Goal: Task Accomplishment & Management: Manage account settings

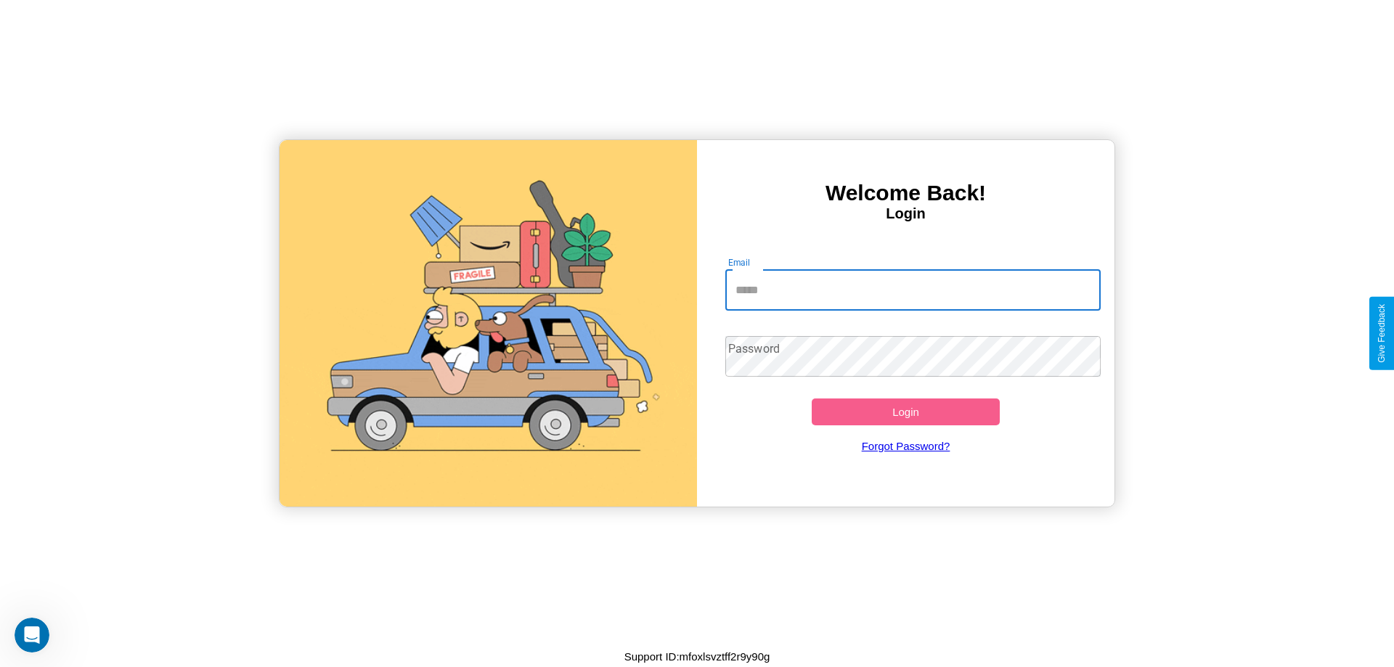
click at [913, 290] on input "Email" at bounding box center [913, 290] width 376 height 41
type input "**********"
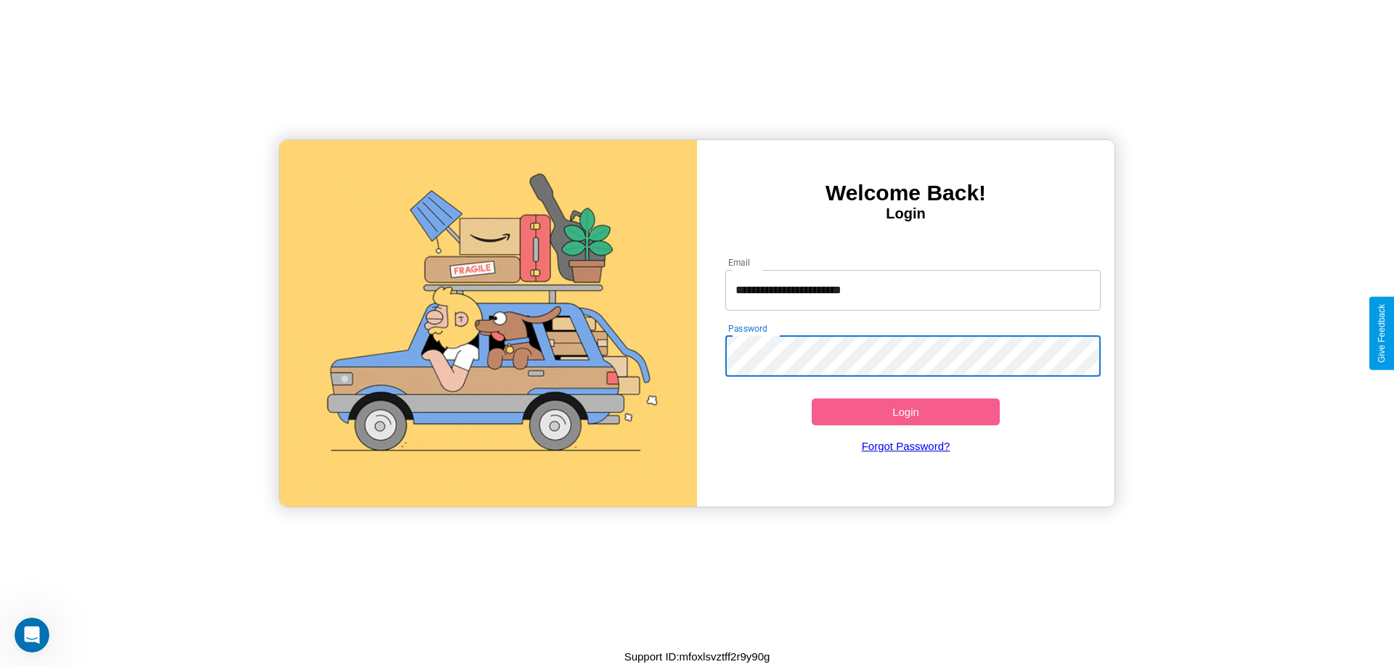
click at [905, 412] on button "Login" at bounding box center [906, 412] width 188 height 27
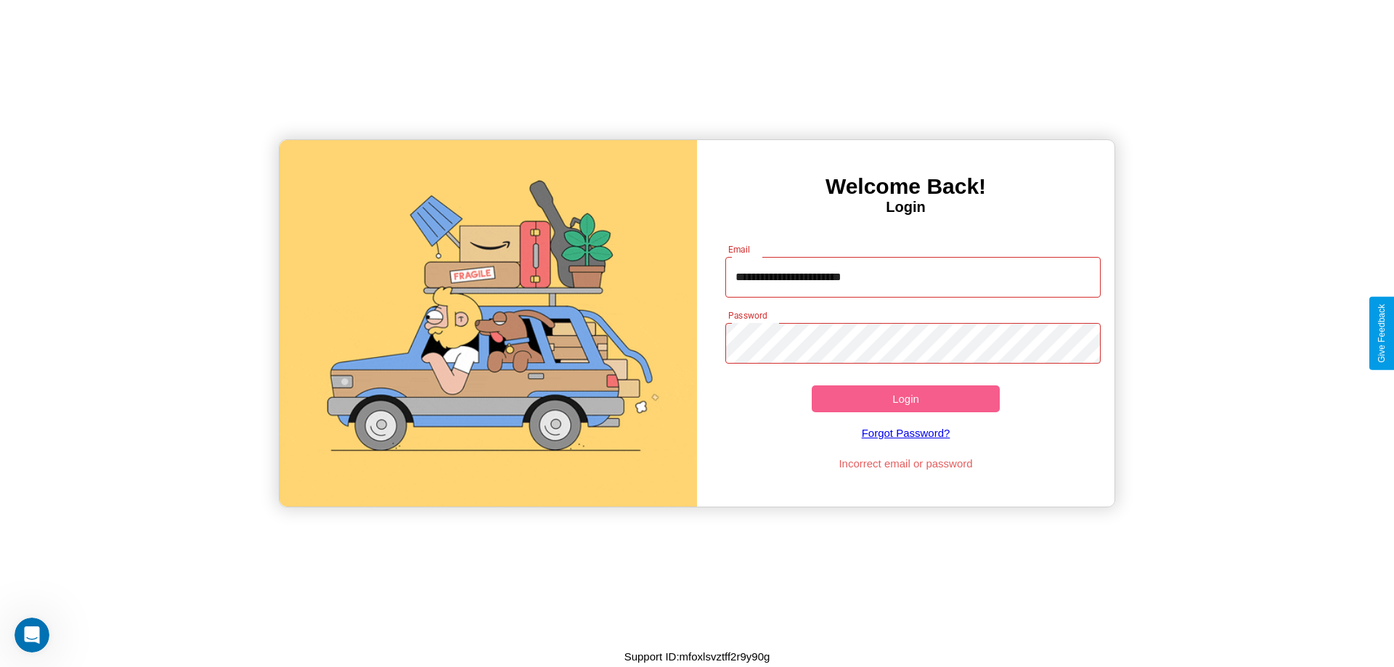
click at [905, 399] on button "Login" at bounding box center [906, 398] width 188 height 27
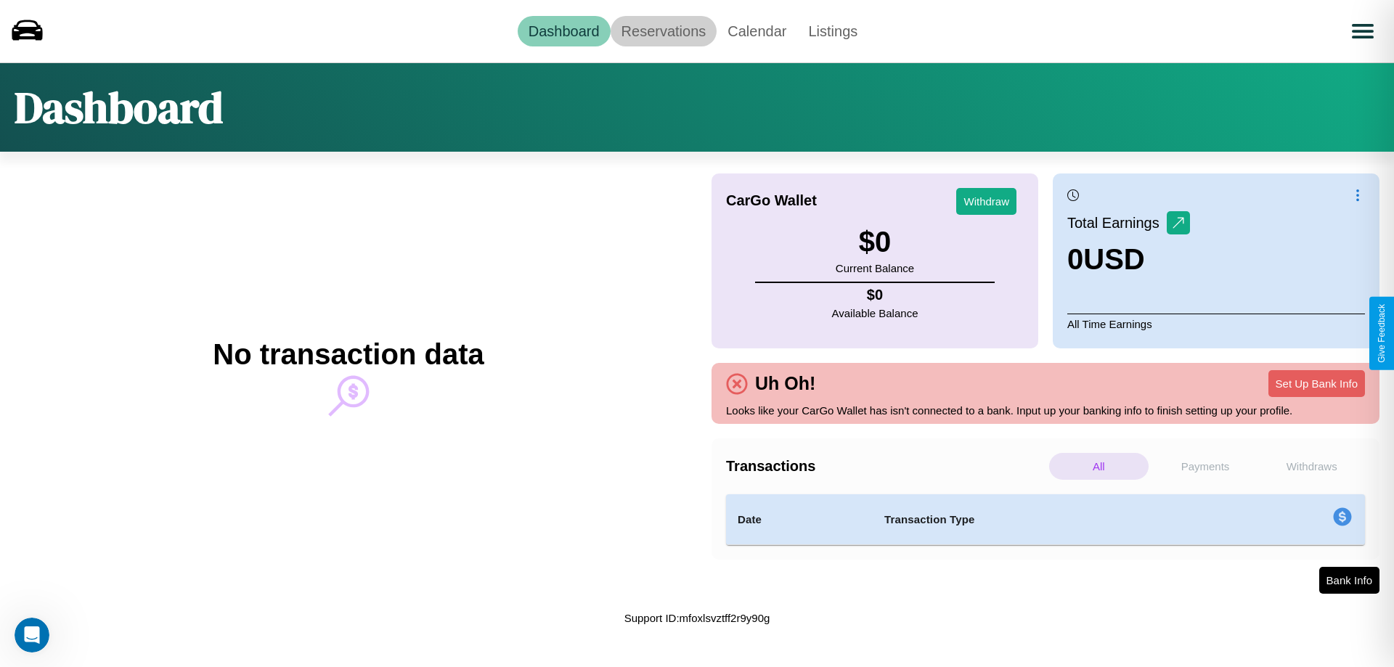
click at [663, 30] on link "Reservations" at bounding box center [664, 31] width 107 height 30
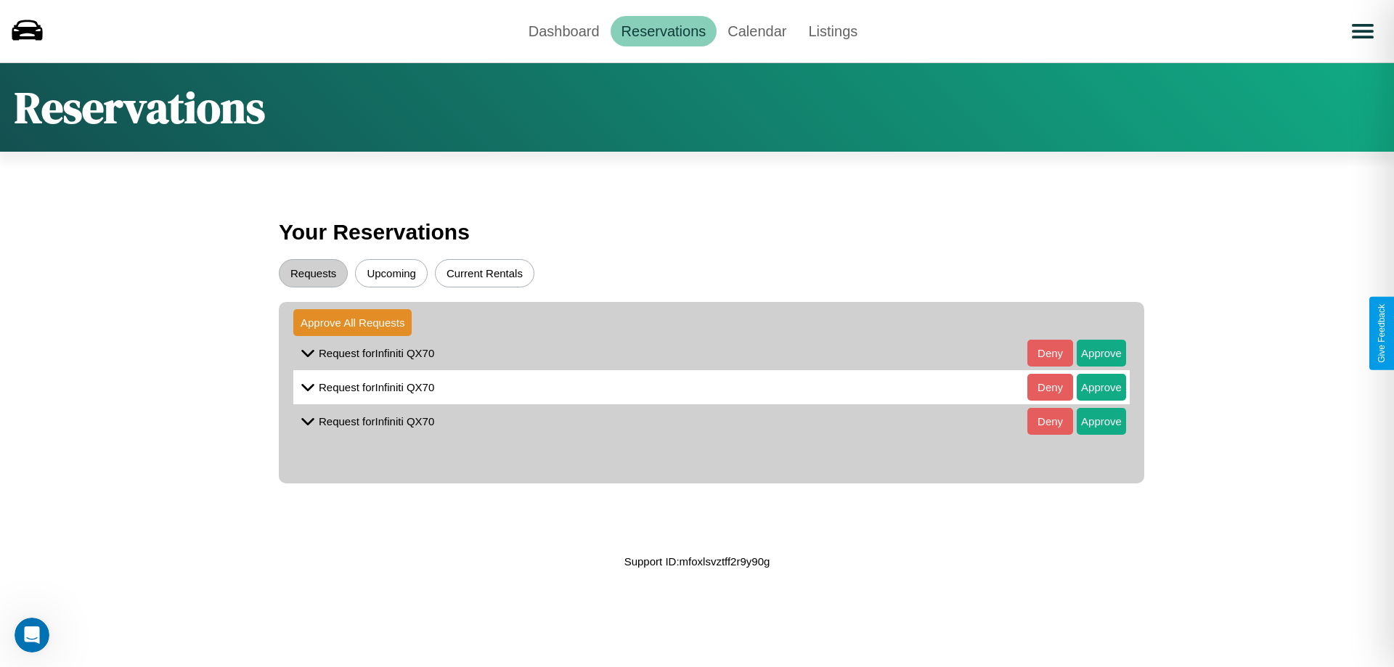
click at [391, 273] on button "Upcoming" at bounding box center [391, 273] width 73 height 28
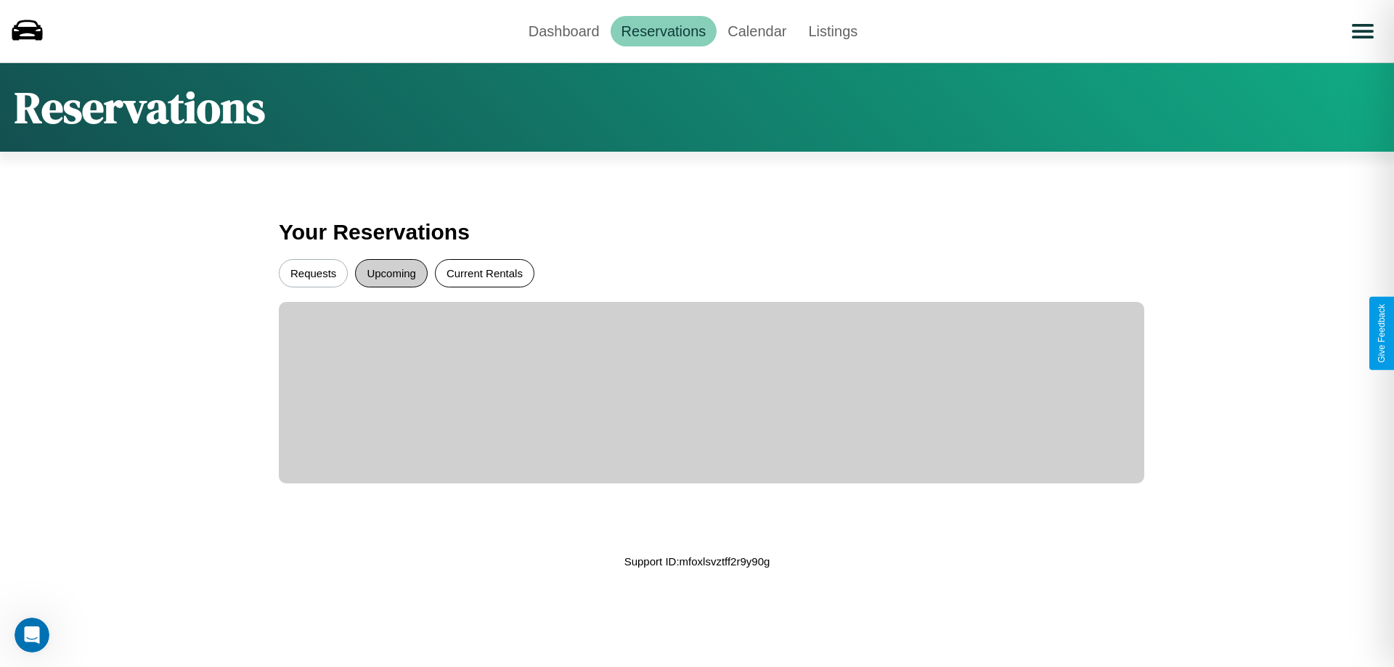
click at [484, 273] on button "Current Rentals" at bounding box center [484, 273] width 99 height 28
click at [313, 273] on button "Requests" at bounding box center [313, 273] width 69 height 28
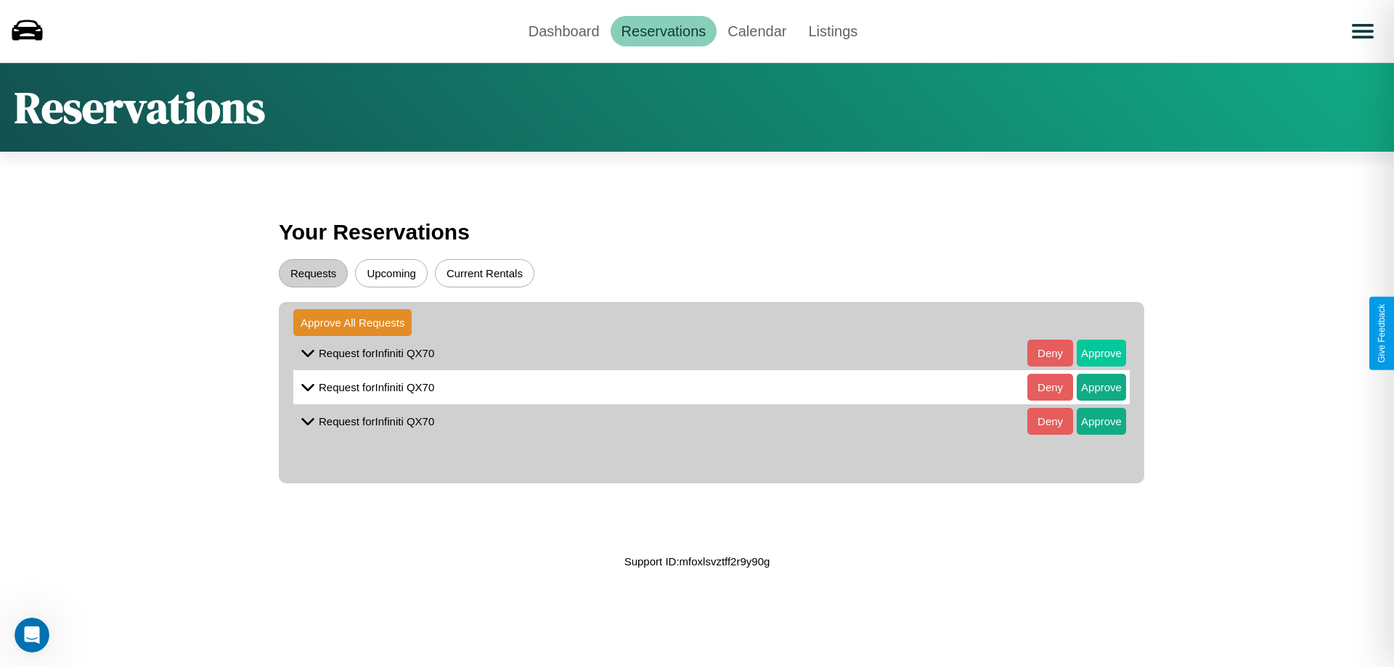
click at [1090, 353] on button "Approve" at bounding box center [1101, 353] width 49 height 27
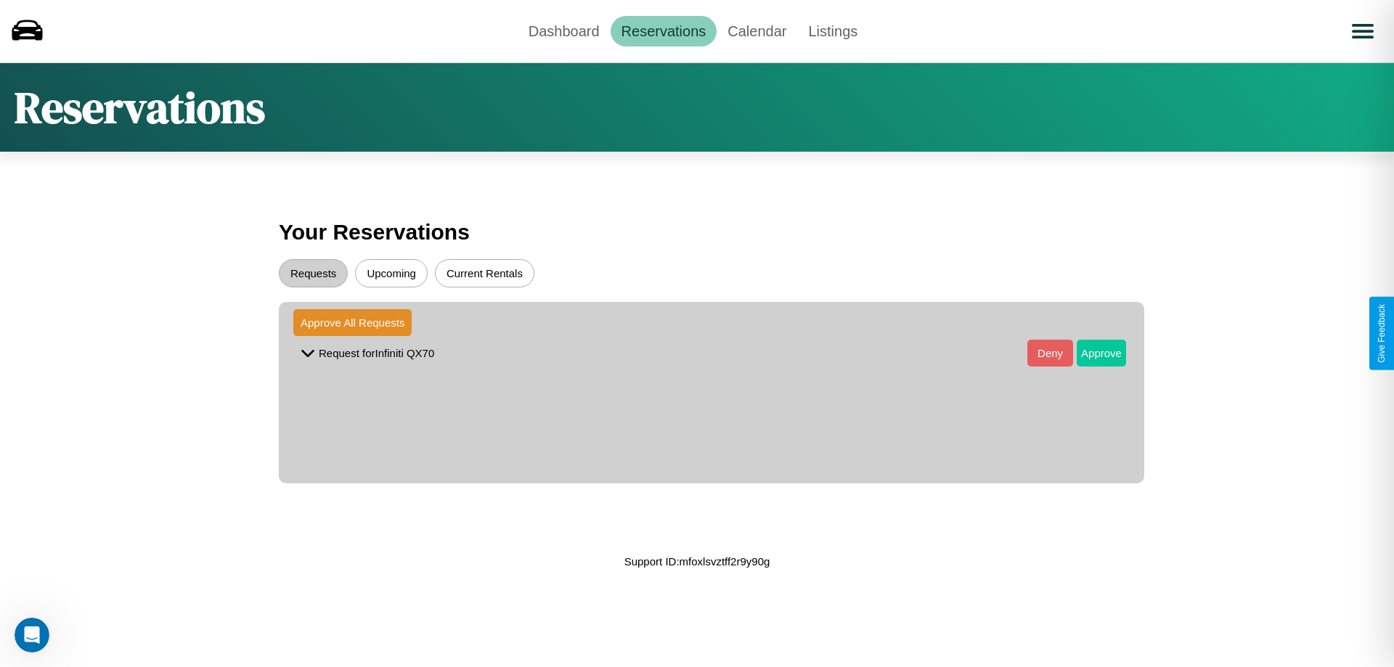
click at [1090, 353] on button "Approve" at bounding box center [1101, 353] width 49 height 27
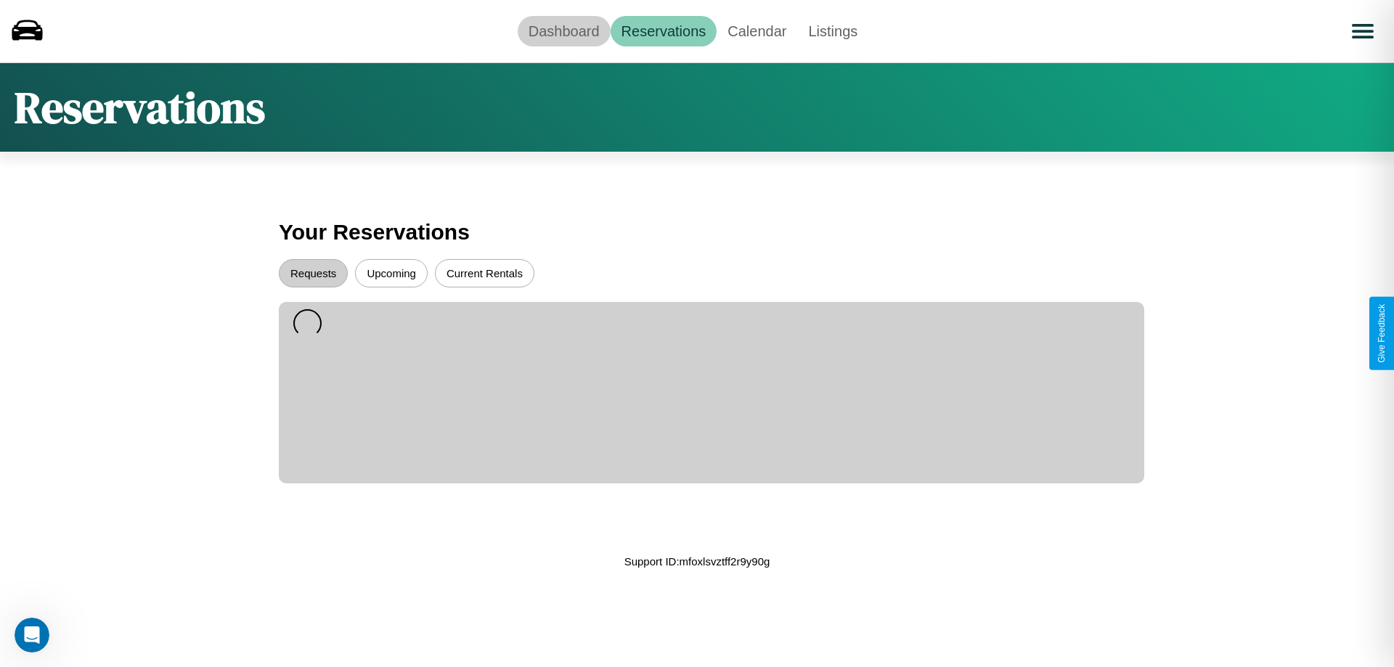
click at [563, 30] on link "Dashboard" at bounding box center [564, 31] width 93 height 30
